Goal: Information Seeking & Learning: Learn about a topic

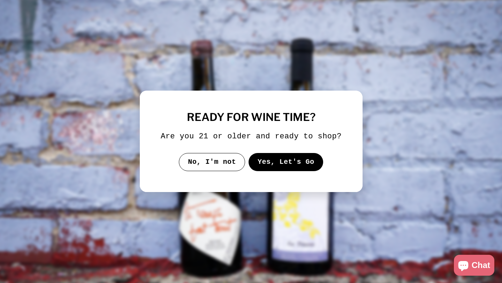
click at [284, 164] on button "Yes, Let's Go" at bounding box center [285, 162] width 75 height 18
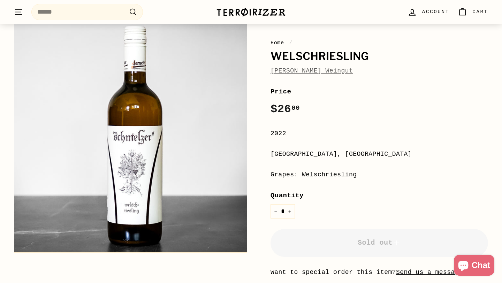
scroll to position [114, 0]
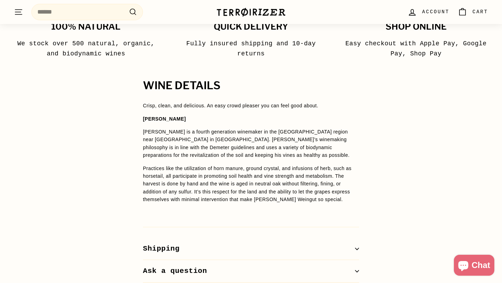
scroll to position [484, 0]
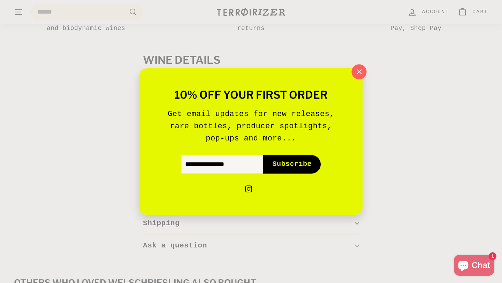
click at [355, 74] on icon "button" at bounding box center [359, 72] width 10 height 10
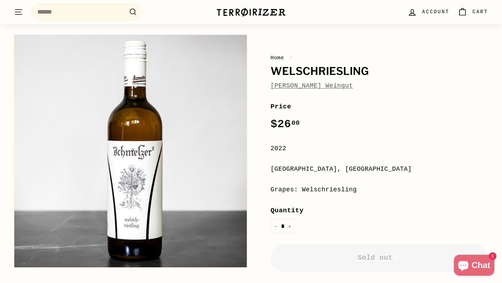
scroll to position [27, 0]
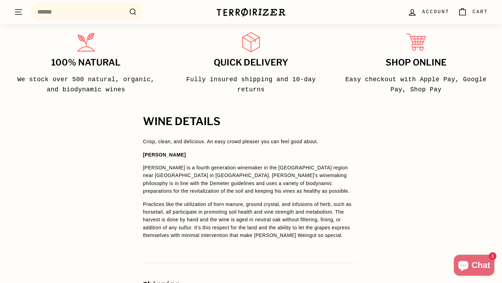
scroll to position [451, 0]
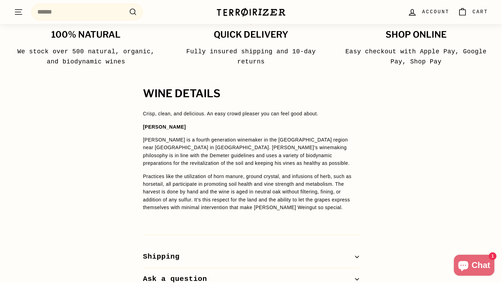
click at [168, 148] on p "[PERSON_NAME] is a fourth generation winemaker in the [GEOGRAPHIC_DATA] region …" at bounding box center [251, 151] width 216 height 31
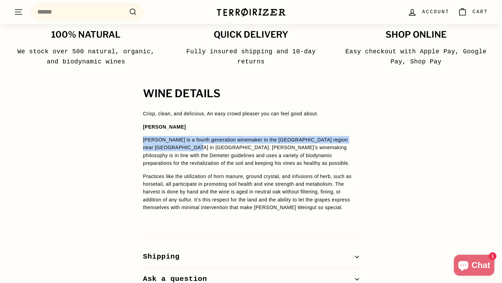
drag, startPoint x: 168, startPoint y: 148, endPoint x: 121, endPoint y: 137, distance: 47.8
click at [121, 137] on div "WINE DETAILS Crisp, clean, and delicious. An easy crowd pleaser you can feel go…" at bounding box center [251, 189] width 502 height 203
copy p "[PERSON_NAME] is a fourth generation winemaker in the [GEOGRAPHIC_DATA] region …"
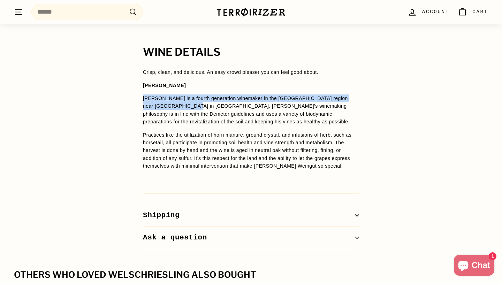
scroll to position [489, 0]
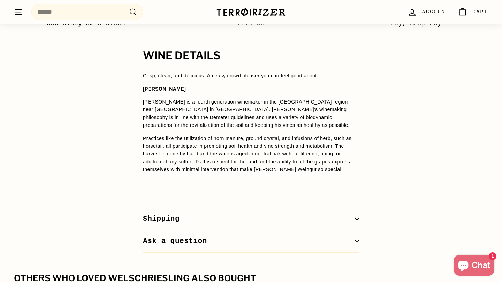
click at [322, 114] on p "[PERSON_NAME] is a fourth generation winemaker in the [GEOGRAPHIC_DATA] region …" at bounding box center [251, 113] width 216 height 31
click at [356, 102] on p "[PERSON_NAME] is a fourth generation winemaker in the [GEOGRAPHIC_DATA] region …" at bounding box center [251, 113] width 216 height 31
drag, startPoint x: 165, startPoint y: 108, endPoint x: 323, endPoint y: 102, distance: 157.6
click at [323, 102] on p "[PERSON_NAME] is a fourth generation winemaker in the [GEOGRAPHIC_DATA] region …" at bounding box center [251, 113] width 216 height 31
copy p "[GEOGRAPHIC_DATA] in [GEOGRAPHIC_DATA]"
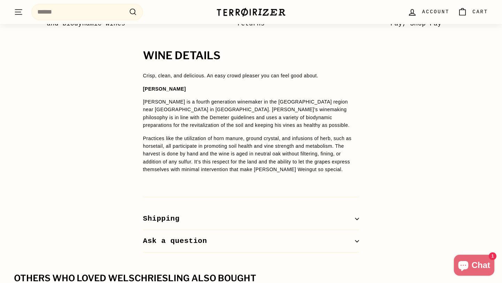
click at [372, 123] on div "WINE DETAILS Crisp, clean, and delicious. An easy crowd pleaser you can feel go…" at bounding box center [251, 151] width 244 height 203
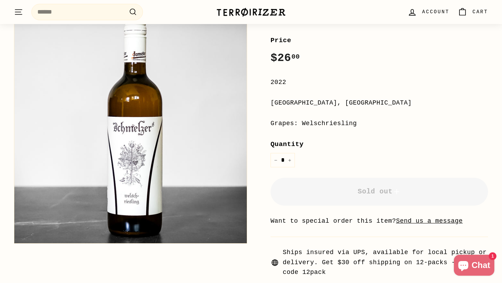
scroll to position [0, 0]
